Goal: Find specific page/section: Find specific page/section

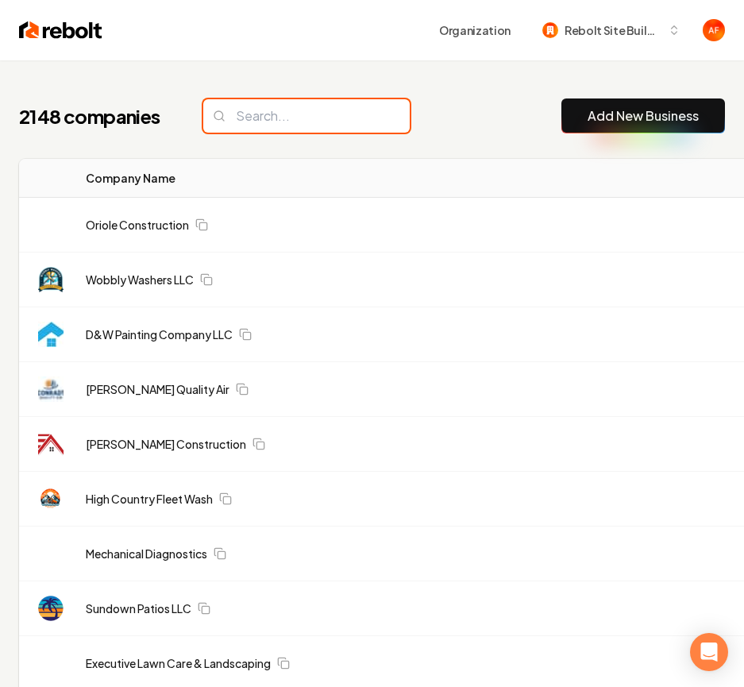
click at [243, 110] on input "search" at bounding box center [306, 115] width 207 height 33
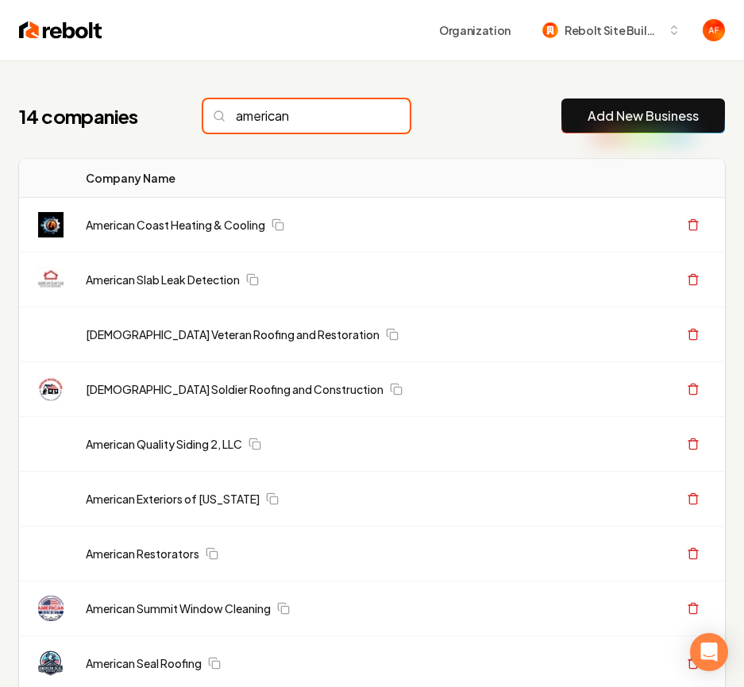
type input "american"
click at [81, 36] on img at bounding box center [60, 30] width 83 height 22
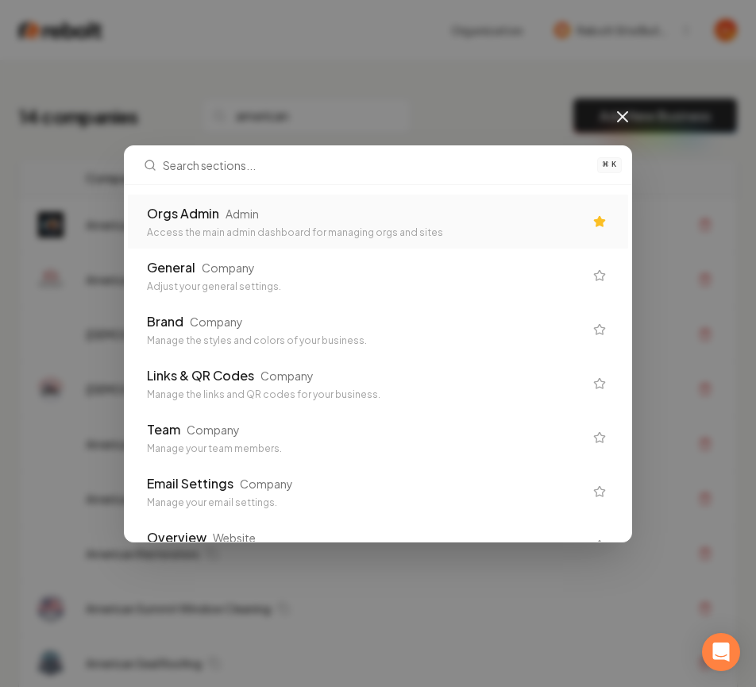
click at [443, 204] on div "Orgs Admin Admin" at bounding box center [365, 213] width 437 height 19
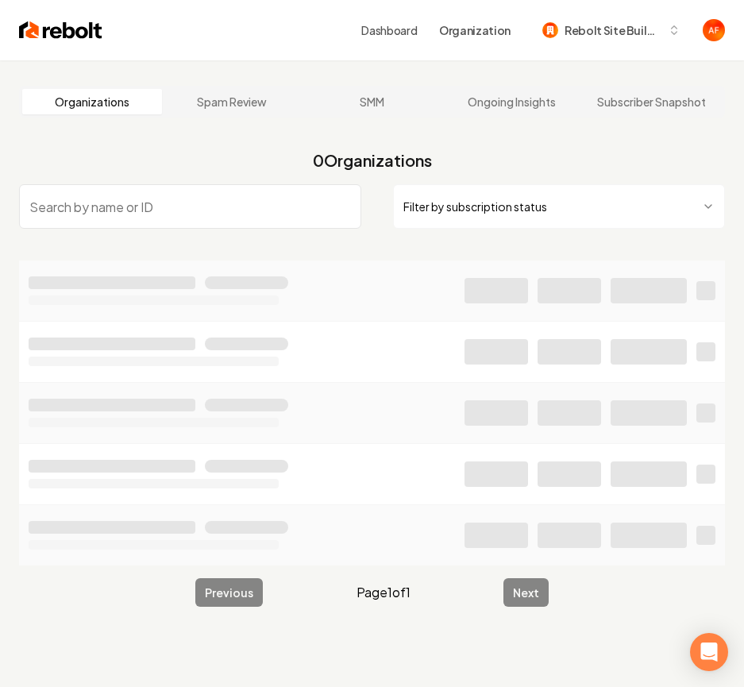
click at [232, 199] on input "search" at bounding box center [190, 206] width 342 height 44
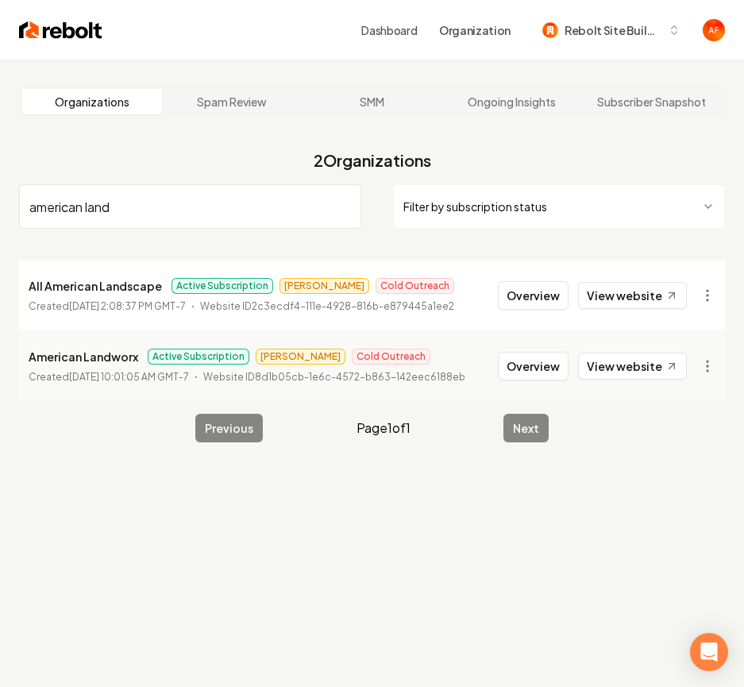
type input "american land"
click at [46, 47] on div "Dashboard Organization Rebolt Site Builder" at bounding box center [372, 30] width 744 height 60
click at [47, 40] on div "Dashboard Organization Rebolt Site Builder" at bounding box center [372, 30] width 744 height 60
click at [47, 37] on img at bounding box center [60, 30] width 83 height 22
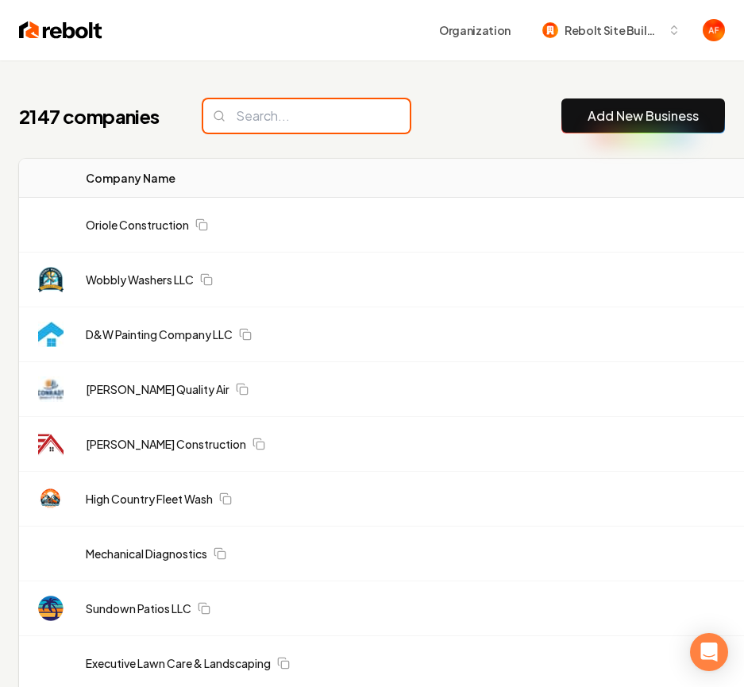
click at [275, 126] on input "search" at bounding box center [306, 115] width 207 height 33
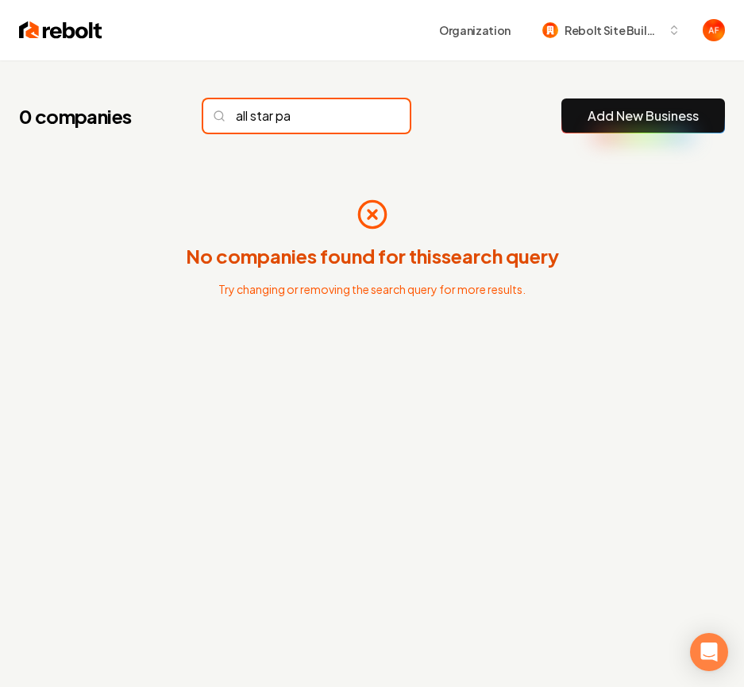
click at [253, 114] on input "all star pa" at bounding box center [306, 115] width 207 height 33
click at [290, 121] on input "allstar pa" at bounding box center [306, 115] width 207 height 33
type input "allstar"
drag, startPoint x: 456, startPoint y: 87, endPoint x: 402, endPoint y: 102, distance: 56.1
click at [454, 87] on div "0 companies allstar Add New Business No companies found for this search query T…" at bounding box center [372, 249] width 744 height 378
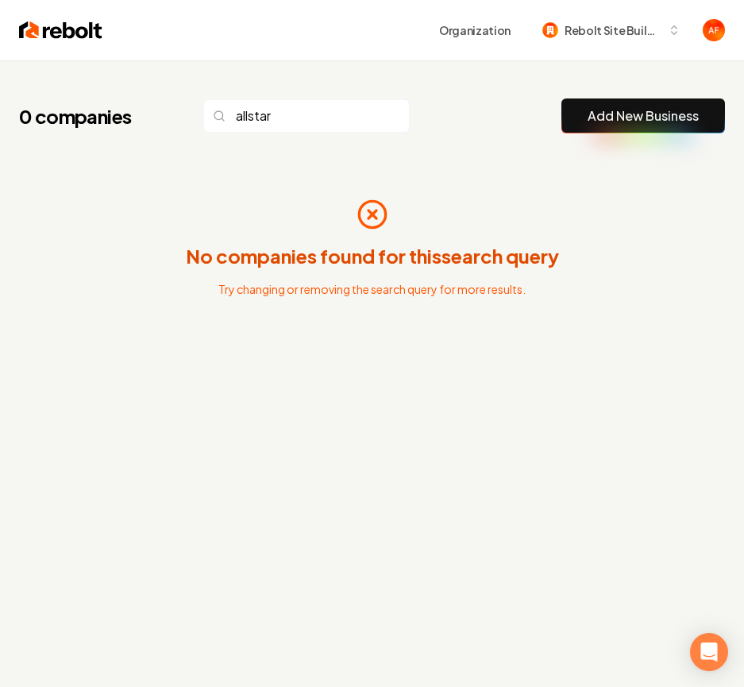
click at [81, 24] on img at bounding box center [60, 30] width 83 height 22
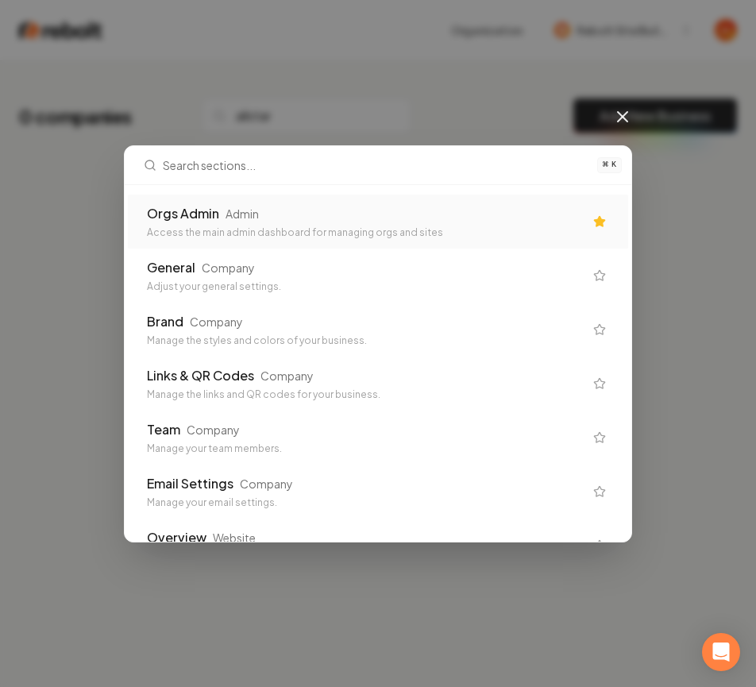
click at [484, 230] on div "Access the main admin dashboard for managing orgs and sites" at bounding box center [365, 232] width 437 height 13
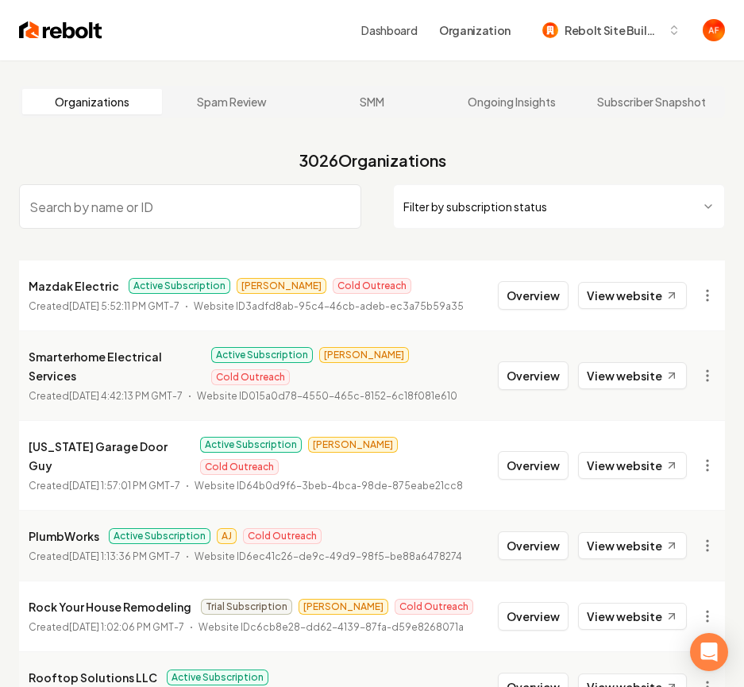
click at [295, 194] on input "search" at bounding box center [190, 206] width 342 height 44
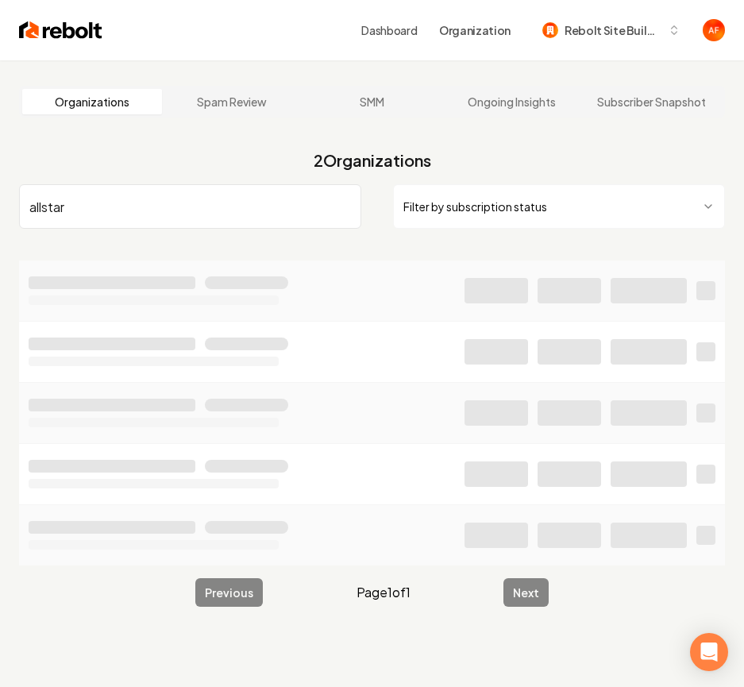
type input "allstar"
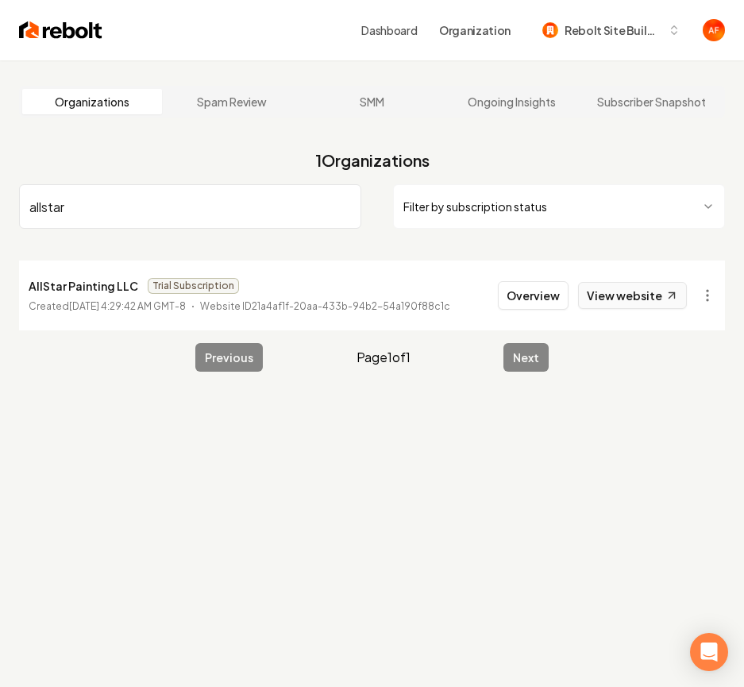
click at [669, 291] on icon at bounding box center [673, 296] width 14 height 14
